Goal: Task Accomplishment & Management: Manage account settings

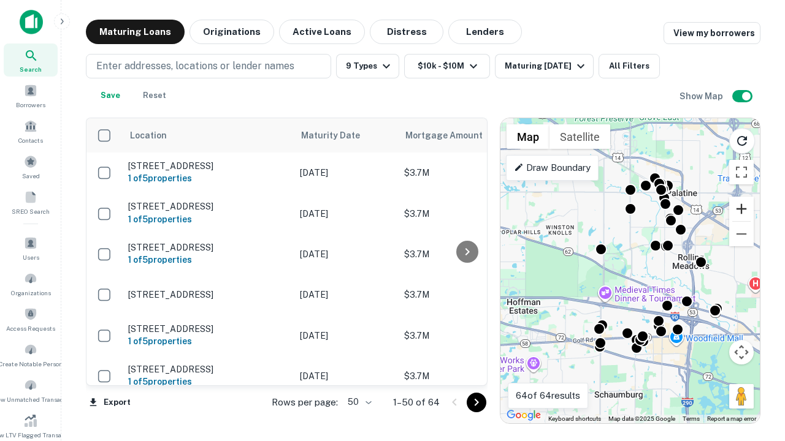
click at [741, 209] on button "Zoom in" at bounding box center [741, 209] width 25 height 25
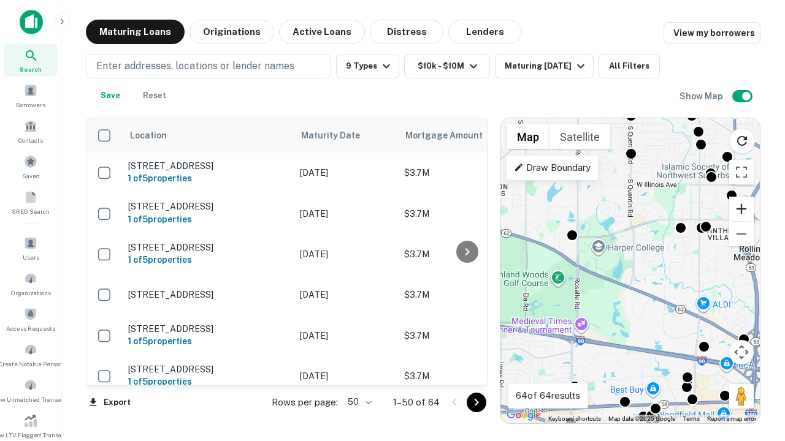
click at [741, 209] on button "Zoom in" at bounding box center [741, 209] width 25 height 25
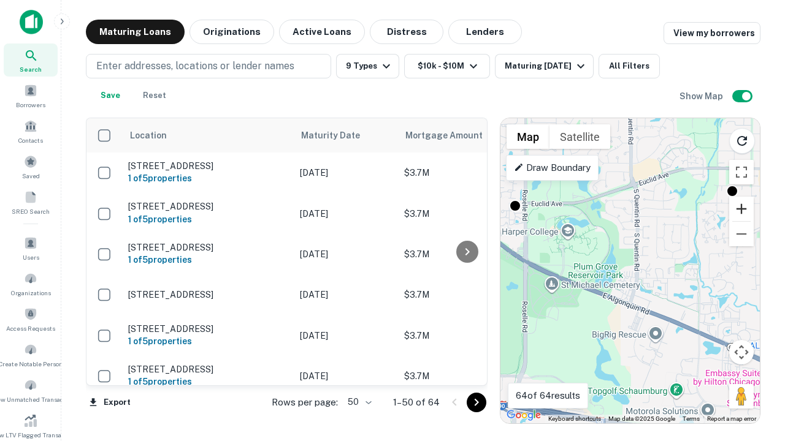
scroll to position [118, 0]
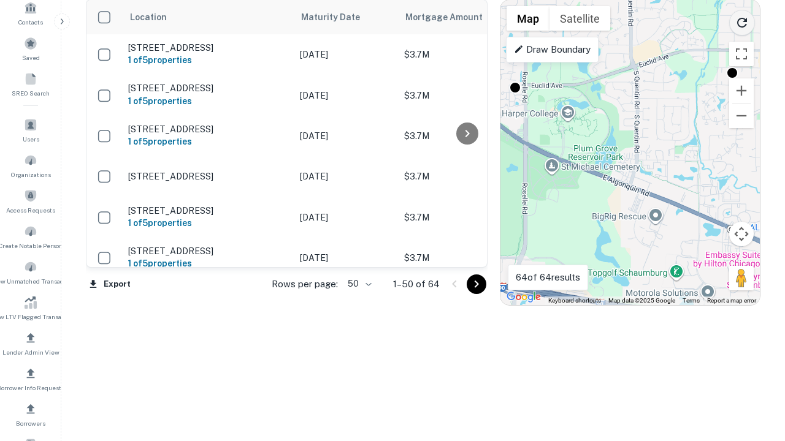
click at [742, 20] on icon "Reload search area" at bounding box center [741, 22] width 15 height 15
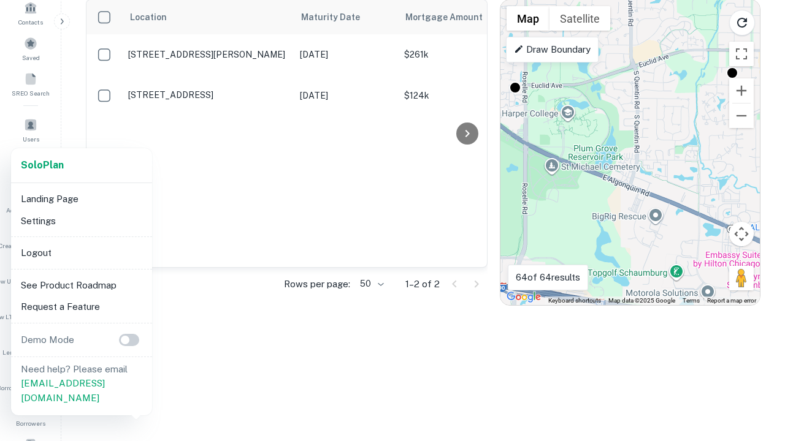
scroll to position [227, 0]
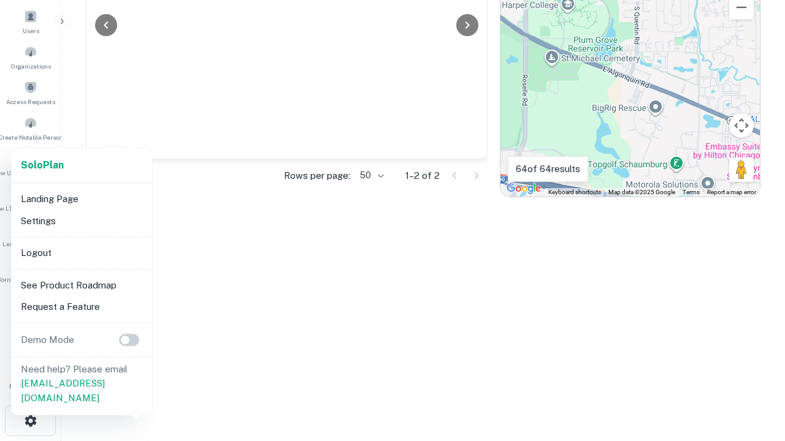
click at [81, 253] on li "Logout" at bounding box center [81, 253] width 131 height 22
